Goal: Information Seeking & Learning: Learn about a topic

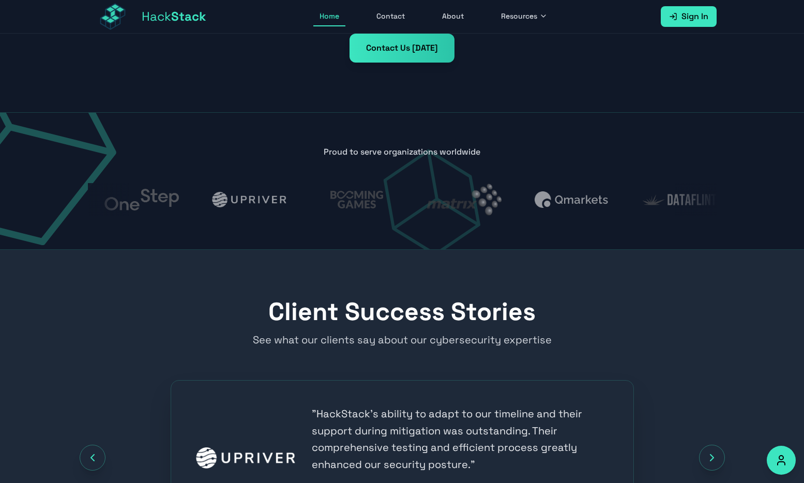
scroll to position [893, 0]
click at [527, 14] on span "Resources" at bounding box center [519, 16] width 36 height 10
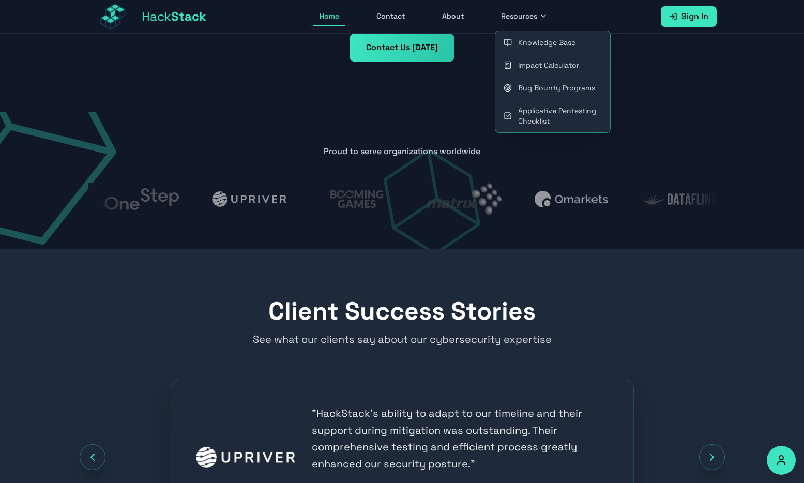
click at [519, 94] on link "Bug Bounty Programs" at bounding box center [552, 87] width 115 height 23
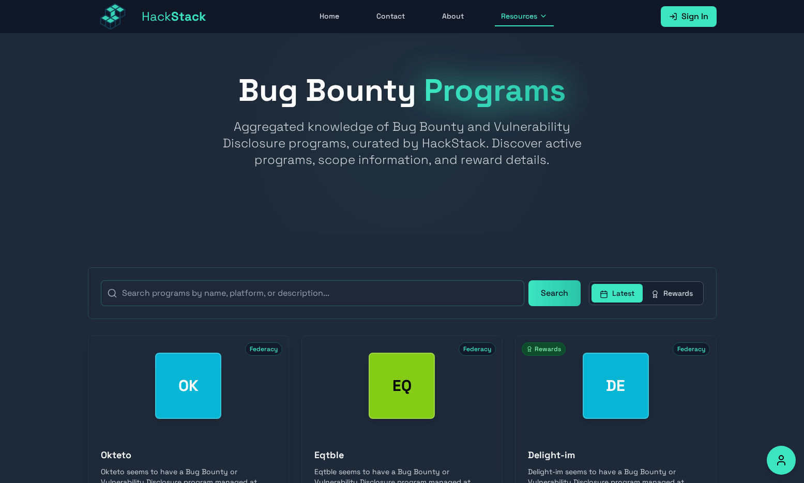
click at [669, 287] on button "Rewards" at bounding box center [671, 293] width 58 height 19
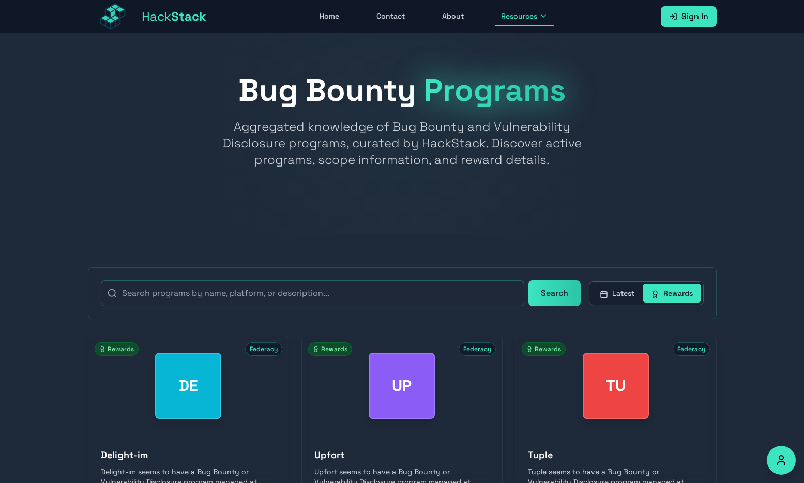
click at [627, 294] on button "Latest" at bounding box center [616, 293] width 51 height 19
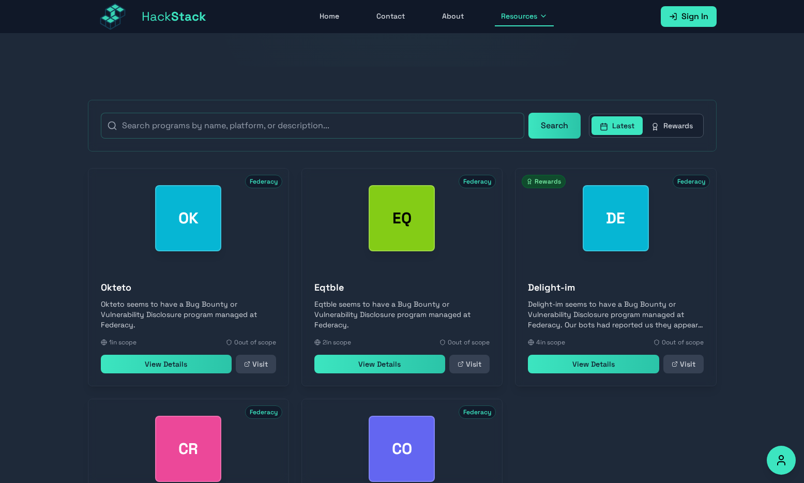
scroll to position [376, 0]
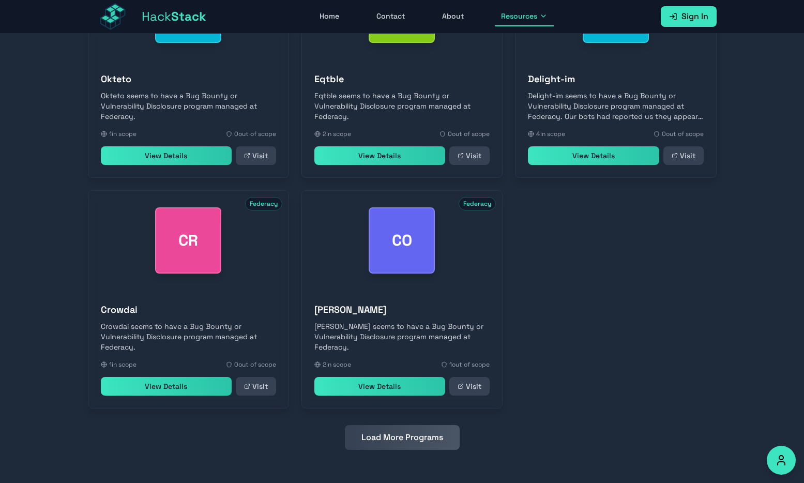
click at [452, 431] on button "Load More Programs" at bounding box center [402, 437] width 115 height 25
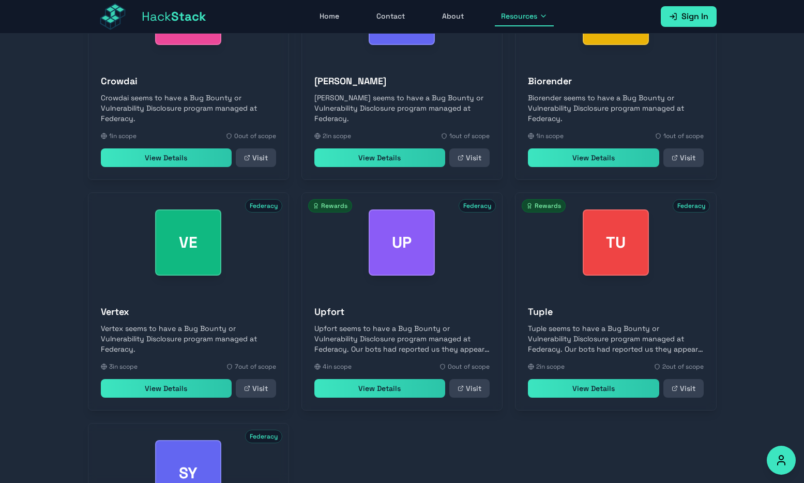
scroll to position [837, 0]
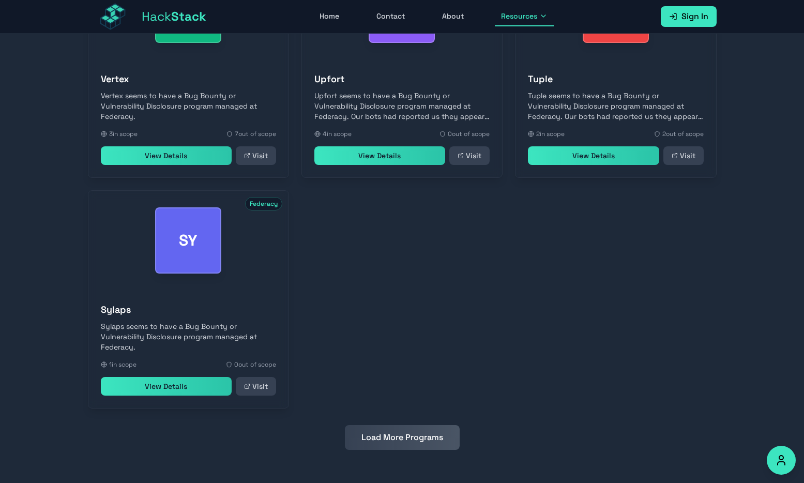
click at [402, 440] on button "Load More Programs" at bounding box center [402, 437] width 115 height 25
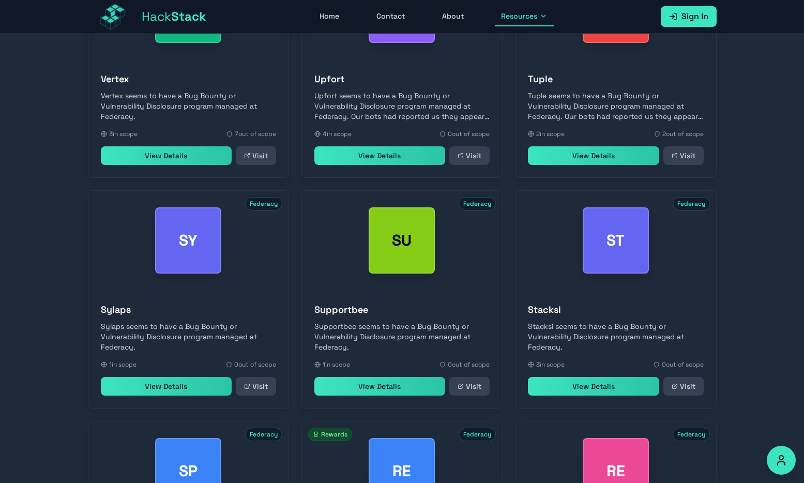
scroll to position [1067, 0]
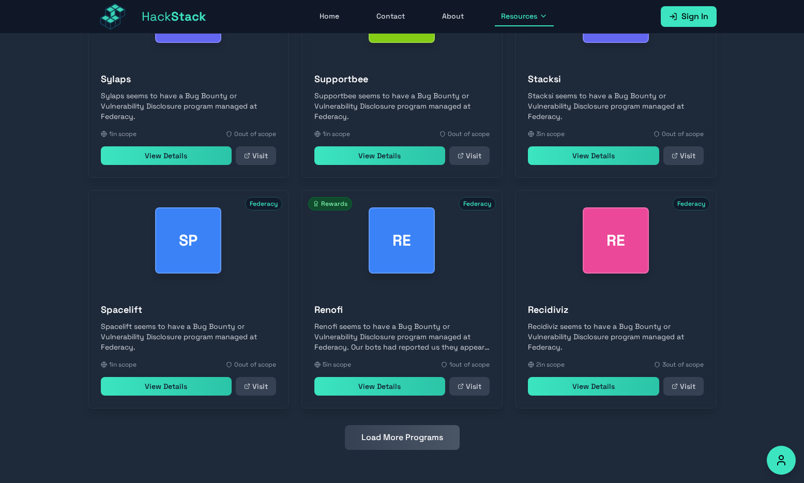
click at [406, 439] on button "Load More Programs" at bounding box center [402, 437] width 115 height 25
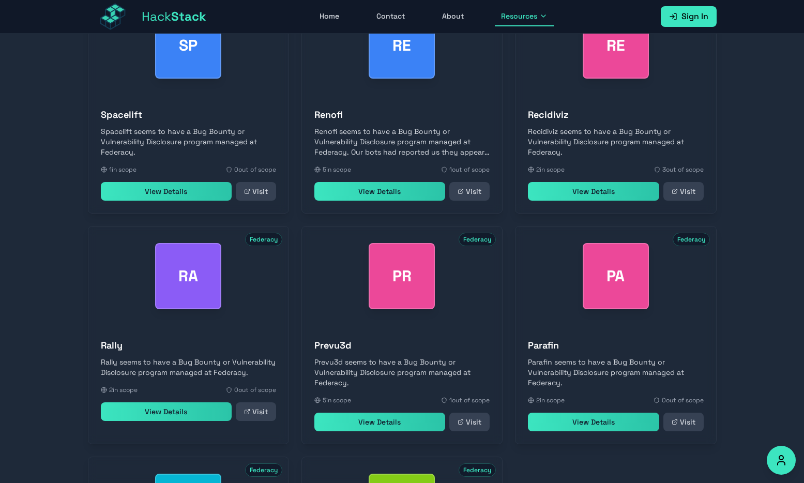
scroll to position [1528, 0]
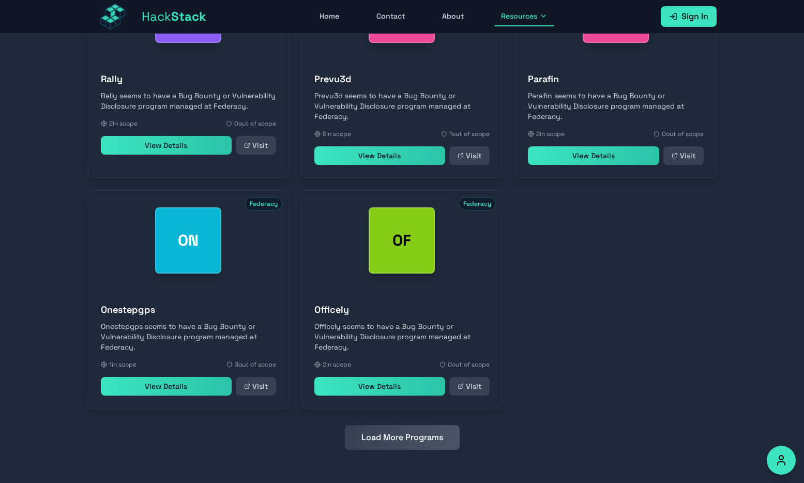
click at [452, 273] on div "OF Federacy" at bounding box center [402, 240] width 200 height 99
click at [419, 262] on div "OF" at bounding box center [401, 240] width 66 height 66
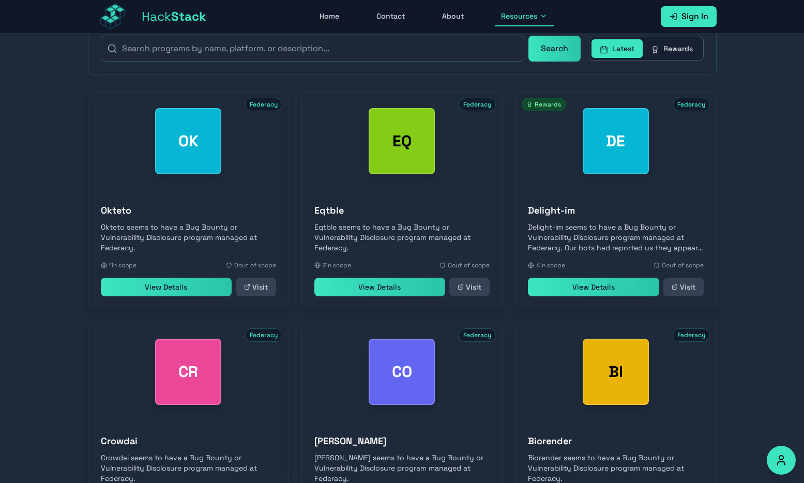
scroll to position [0, 0]
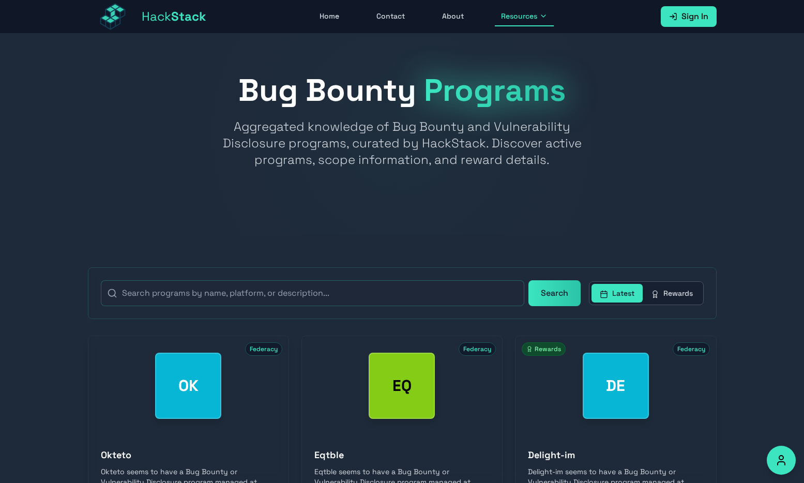
click at [564, 296] on button "Search" at bounding box center [554, 293] width 52 height 26
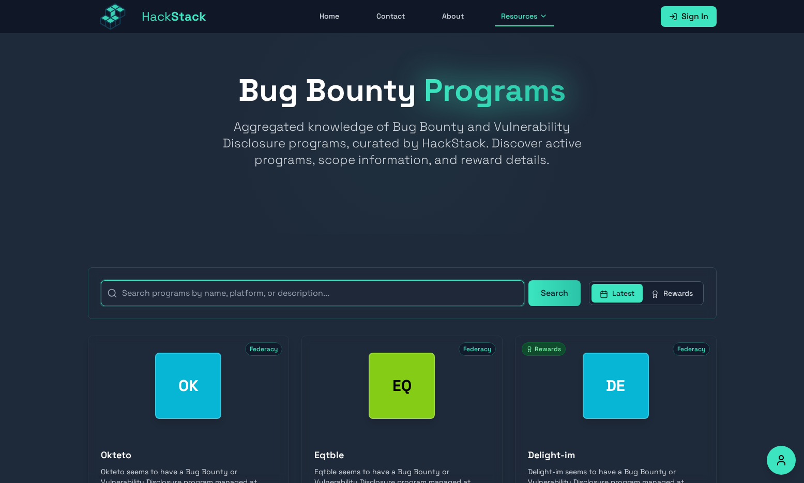
click at [473, 294] on input "text" at bounding box center [312, 293] width 423 height 26
type input "intel"
click at [528, 280] on button "Search" at bounding box center [554, 293] width 52 height 26
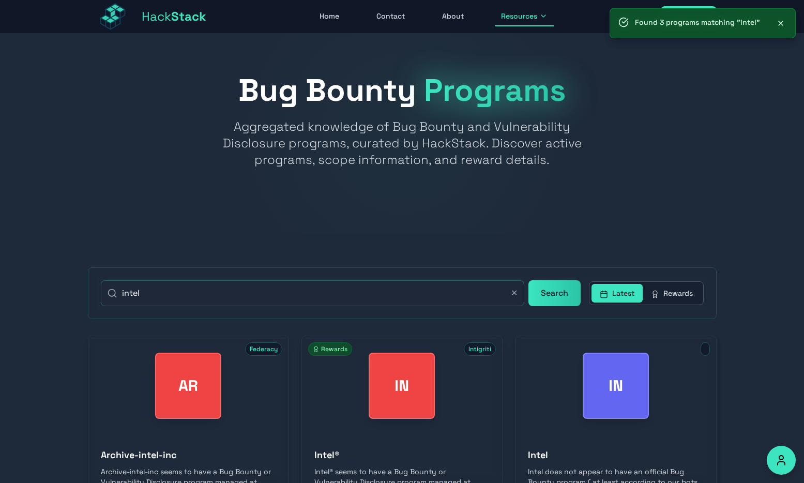
click at [480, 201] on div at bounding box center [402, 134] width 804 height 200
click at [343, 267] on div "intel ✕ Search Latest Rewards" at bounding box center [402, 293] width 628 height 52
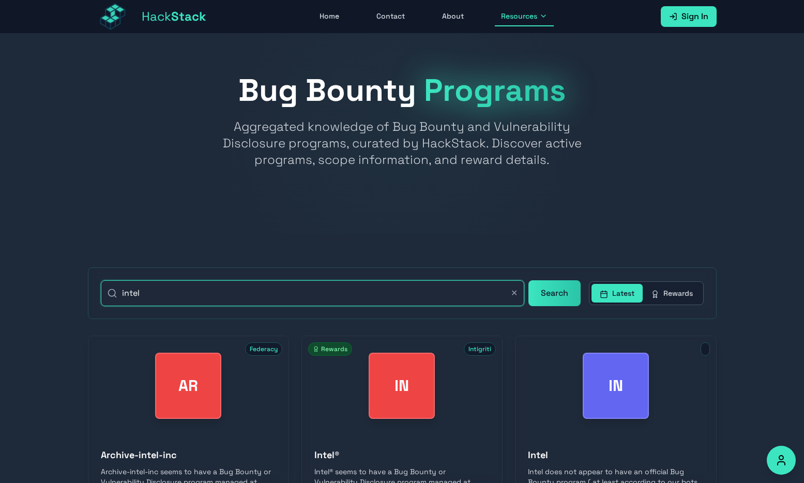
click at [341, 288] on input "intel" at bounding box center [312, 293] width 423 height 26
click at [528, 280] on button "Search" at bounding box center [554, 293] width 52 height 26
